Goal: Task Accomplishment & Management: Use online tool/utility

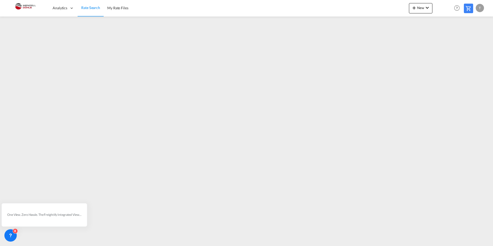
click at [87, 7] on span "Rate Search" at bounding box center [90, 7] width 19 height 4
click at [125, 7] on span "My Rate Files" at bounding box center [117, 8] width 21 height 4
click at [412, 6] on md-icon "icon-plus 400-fg" at bounding box center [414, 8] width 6 height 6
click at [441, 40] on span "Ratesheet" at bounding box center [442, 39] width 6 height 10
click at [420, 11] on button "New" at bounding box center [420, 8] width 23 height 10
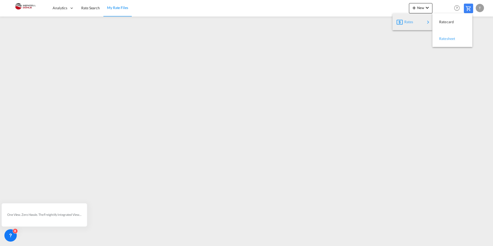
click at [442, 40] on span "Ratesheet" at bounding box center [442, 39] width 6 height 10
click at [80, 9] on link "Rate Search" at bounding box center [91, 8] width 26 height 17
